Goal: Find specific page/section: Locate a particular part of the current website

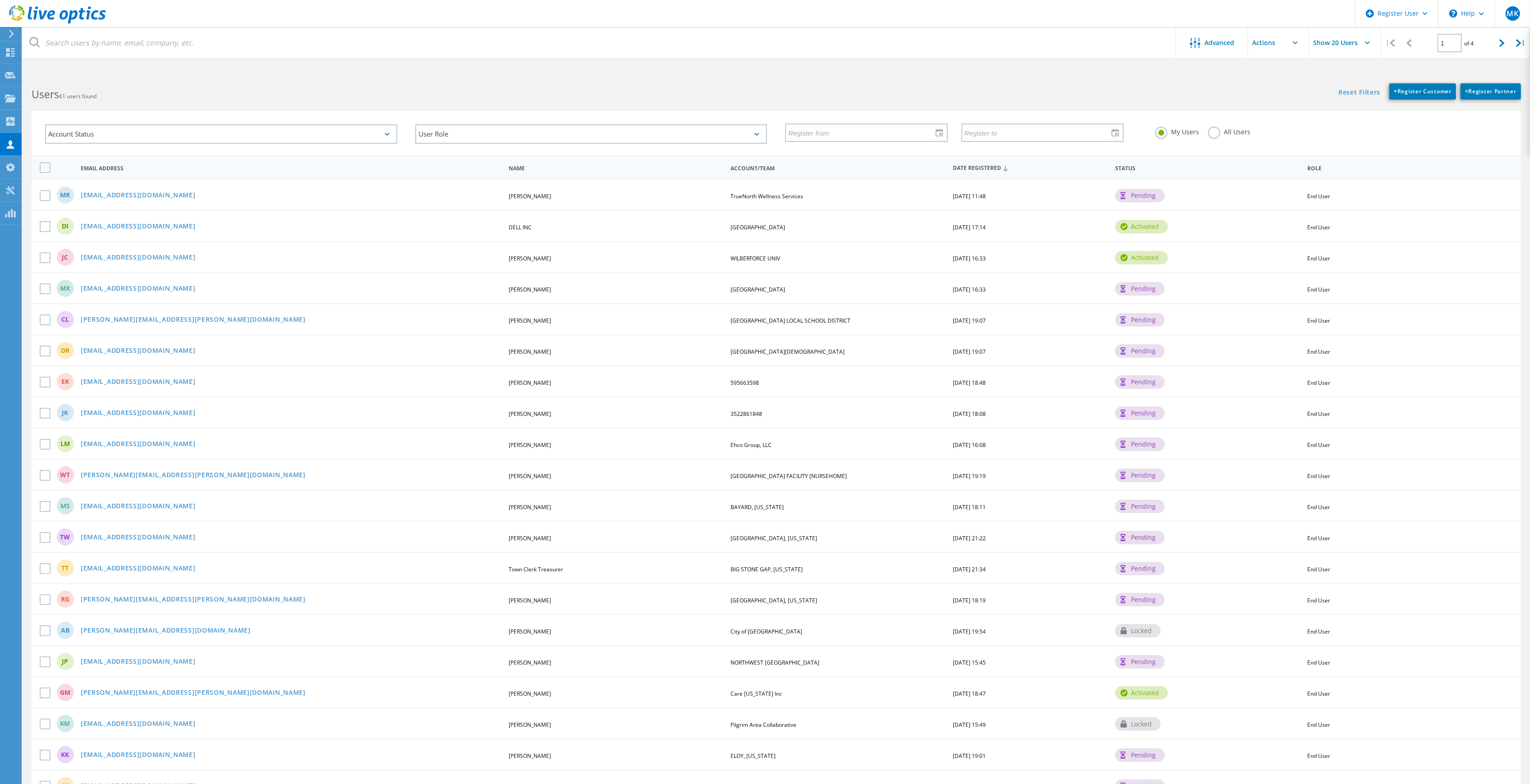
click at [1209, 134] on label "All Users" at bounding box center [1229, 131] width 43 height 9
click at [0, 0] on input "All Users" at bounding box center [0, 0] width 0 height 0
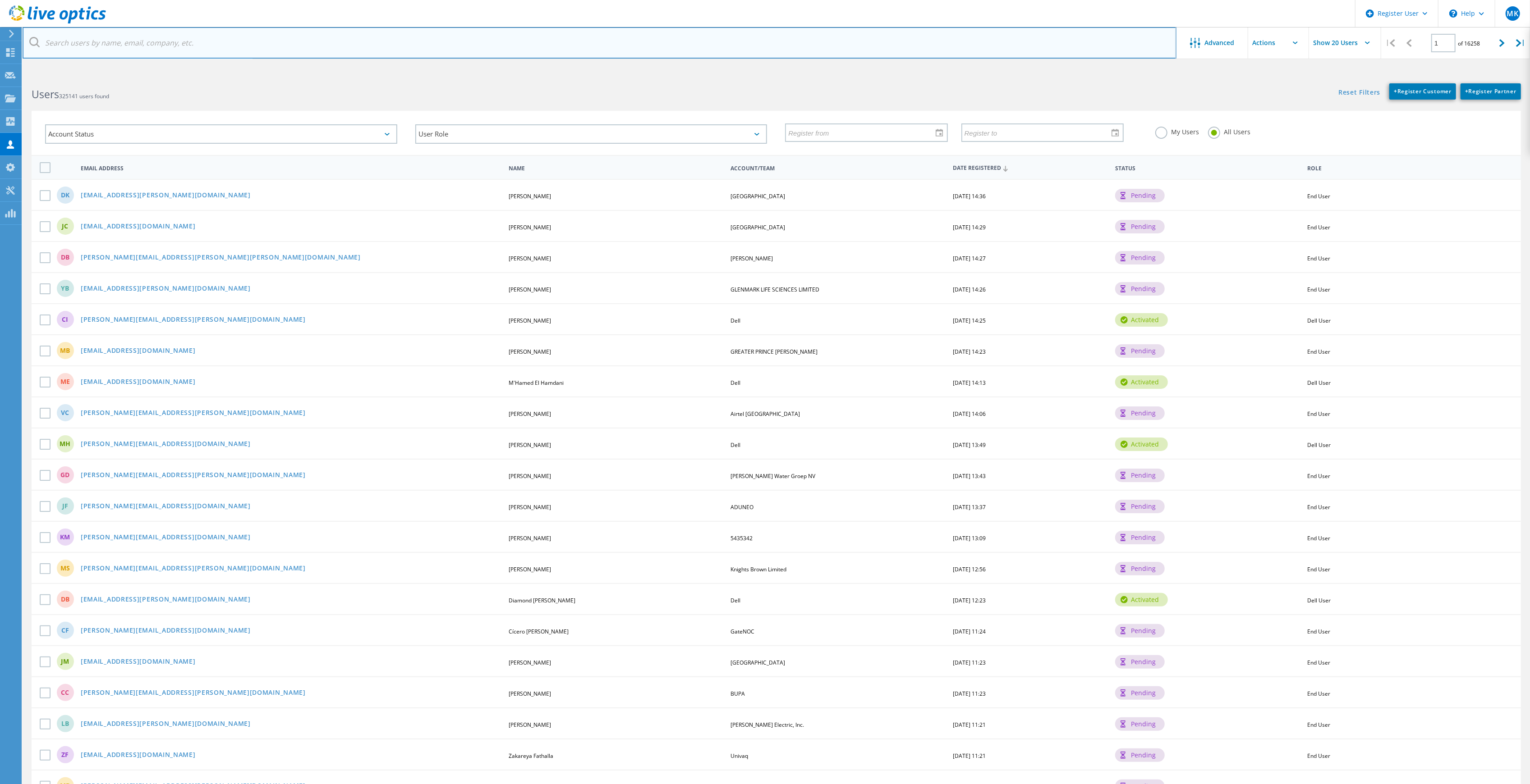
click at [223, 43] on input "text" at bounding box center [599, 43] width 1153 height 31
paste input "[EMAIL_ADDRESS][DOMAIN_NAME]"
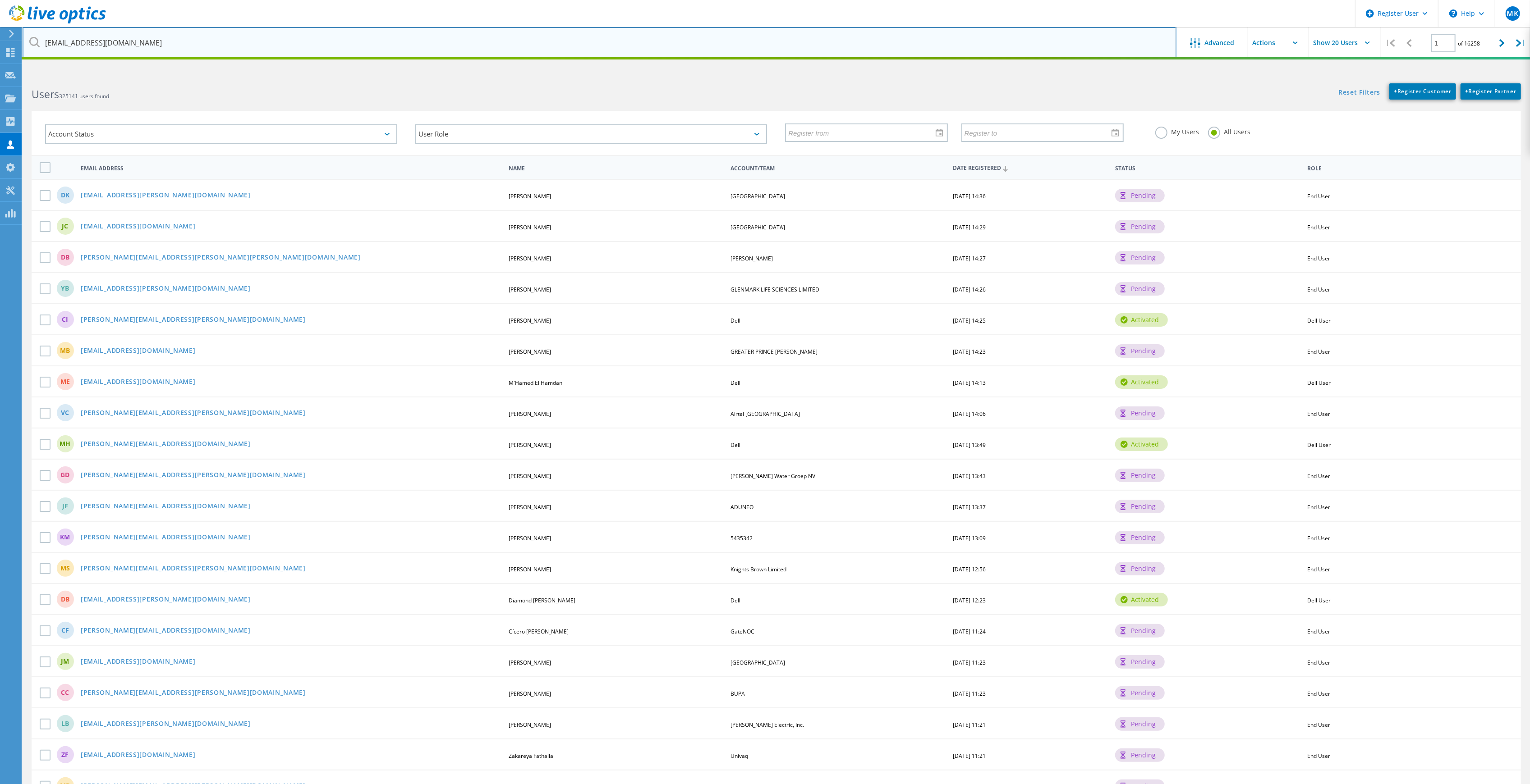
type input "[EMAIL_ADDRESS][DOMAIN_NAME]"
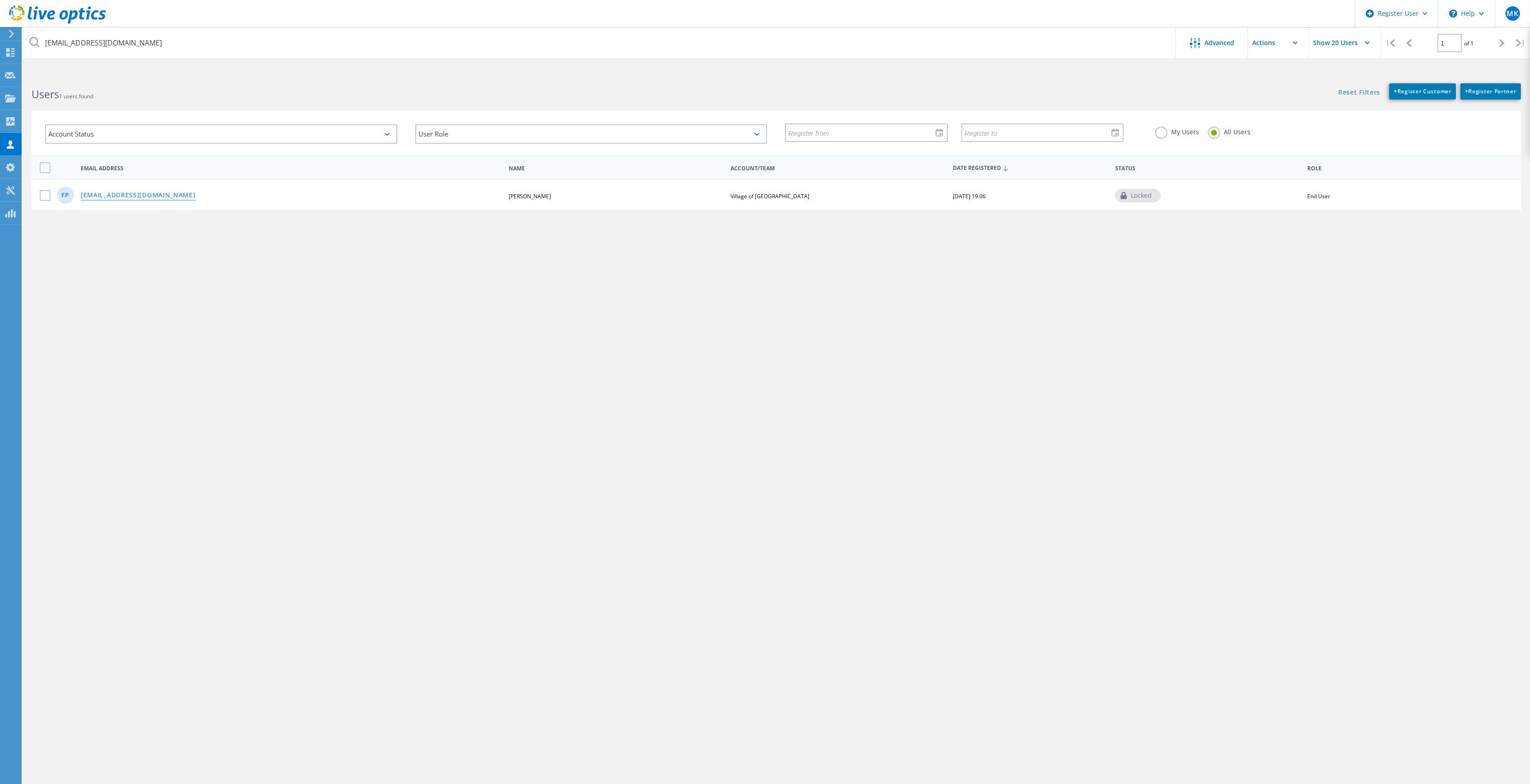
click at [137, 192] on link "[EMAIL_ADDRESS][DOMAIN_NAME]" at bounding box center [138, 196] width 115 height 8
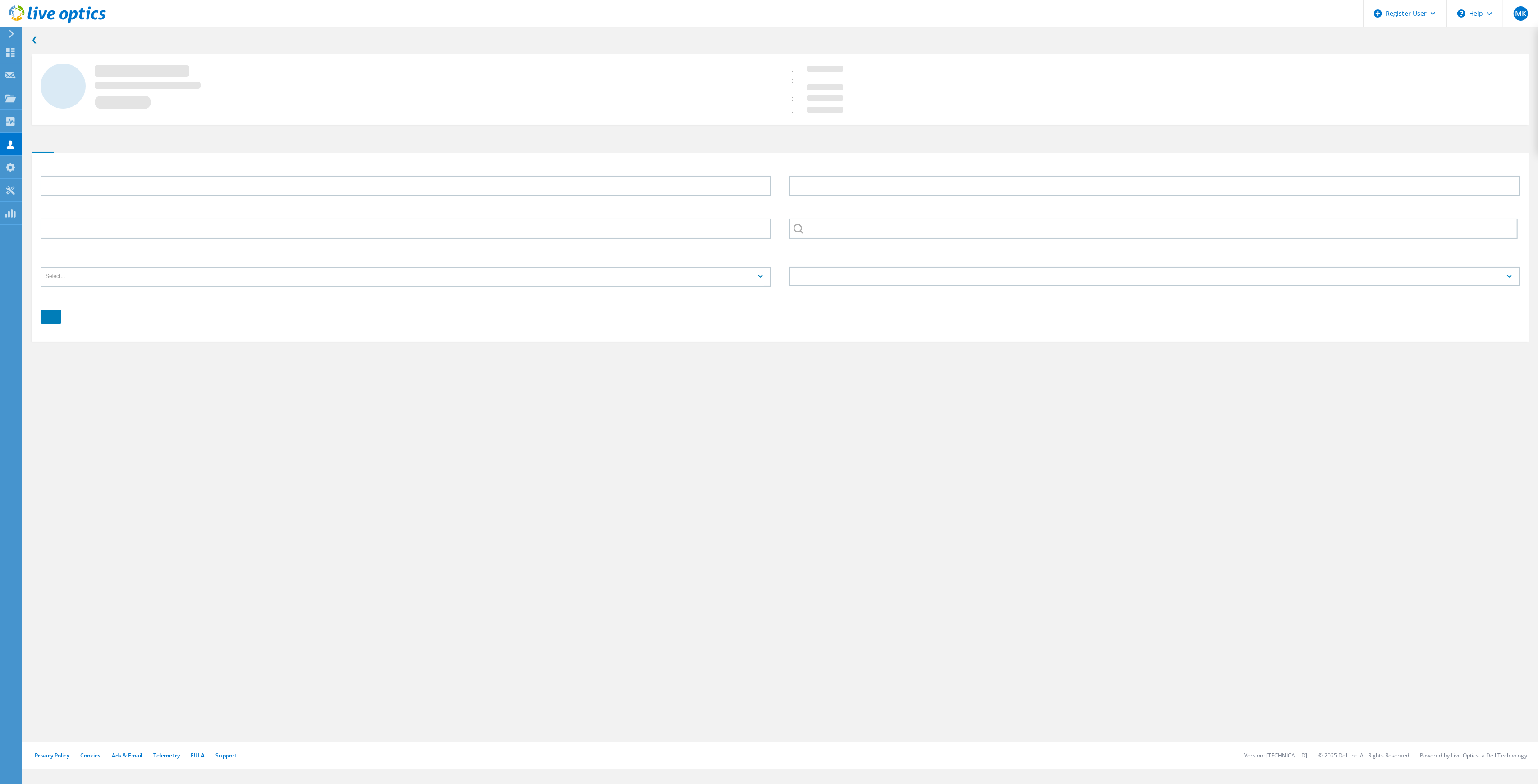
type input "[PERSON_NAME]"
type input "Village of [GEOGRAPHIC_DATA]"
type input "English"
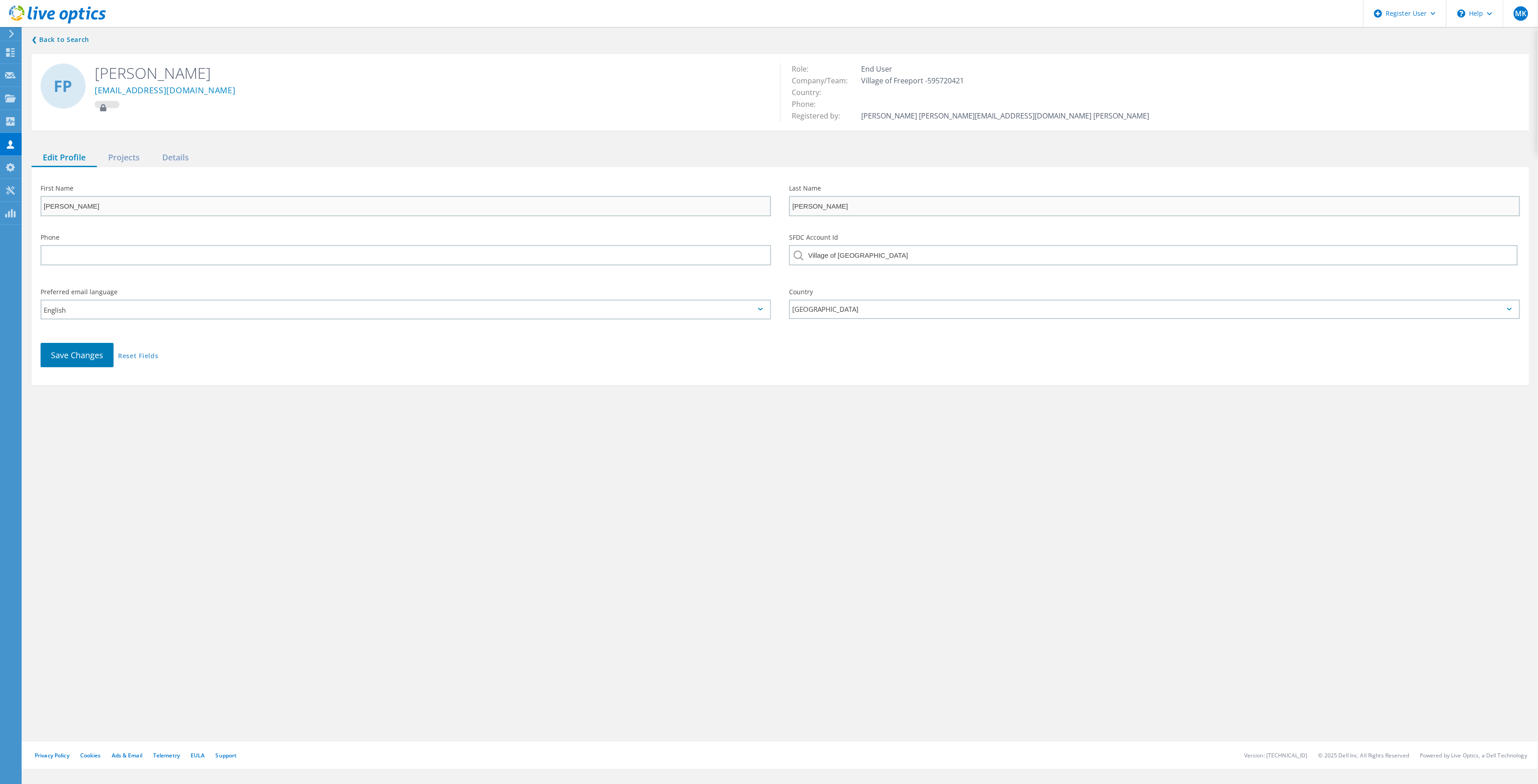
click at [131, 146] on div "❮ Back to Search FP [PERSON_NAME] [EMAIL_ADDRESS][DOMAIN_NAME] Role: End User C…" at bounding box center [780, 210] width 1516 height 369
click at [129, 152] on div "Projects" at bounding box center [123, 158] width 54 height 19
